Goal: Use online tool/utility: Utilize a website feature to perform a specific function

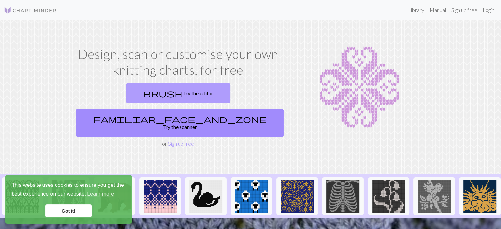
click at [152, 88] on link "brush Try the editor" at bounding box center [178, 93] width 104 height 20
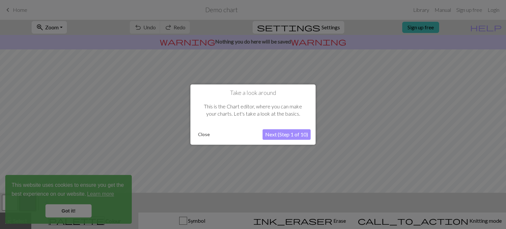
click at [206, 132] on button "Close" at bounding box center [203, 134] width 17 height 10
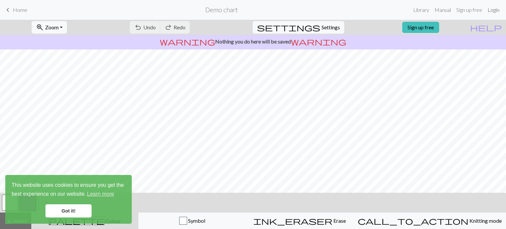
click at [494, 8] on link "Login" at bounding box center [493, 9] width 17 height 13
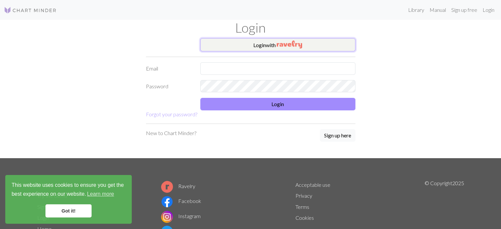
click at [278, 42] on img "button" at bounding box center [289, 44] width 25 height 8
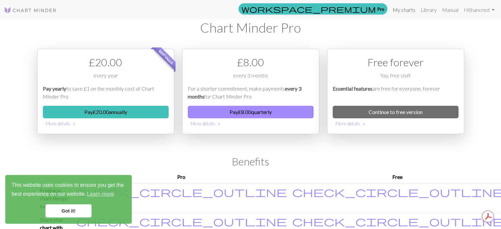
click at [406, 9] on link "My charts" at bounding box center [404, 9] width 28 height 13
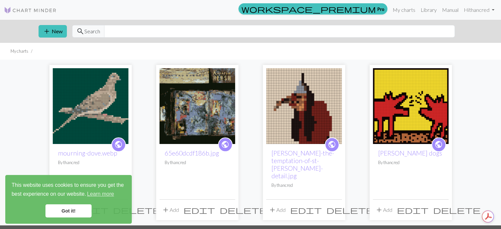
click at [191, 95] on img at bounding box center [197, 106] width 76 height 76
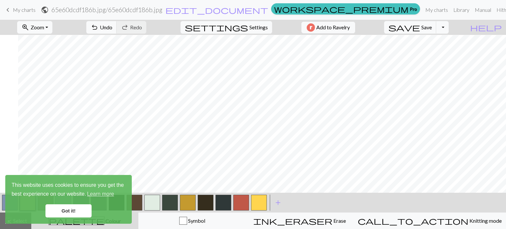
scroll to position [223, 512]
click at [47, 22] on button "zoom_in Zoom Zoom" at bounding box center [34, 27] width 35 height 13
click at [45, 80] on button "50%" at bounding box center [43, 79] width 52 height 11
click at [44, 25] on span "Zoom" at bounding box center [37, 27] width 13 height 6
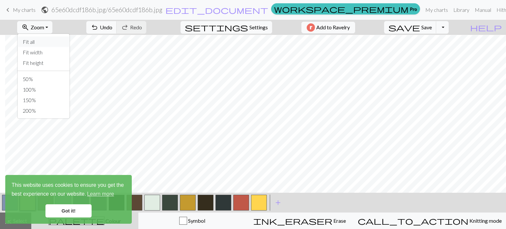
click at [49, 45] on button "Fit all" at bounding box center [43, 42] width 52 height 11
click at [44, 25] on span "Zoom" at bounding box center [37, 27] width 13 height 6
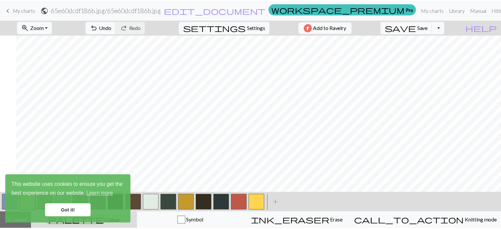
scroll to position [117, 16]
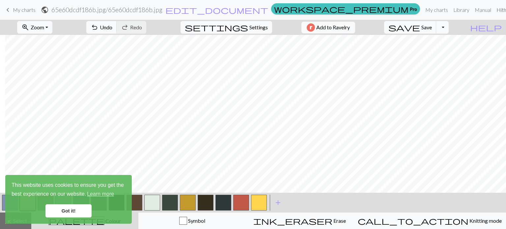
click at [494, 9] on link "Hi thancred" at bounding box center [512, 9] width 36 height 13
click at [481, 47] on link "Logout" at bounding box center [491, 49] width 21 height 13
